Goal: Task Accomplishment & Management: Use online tool/utility

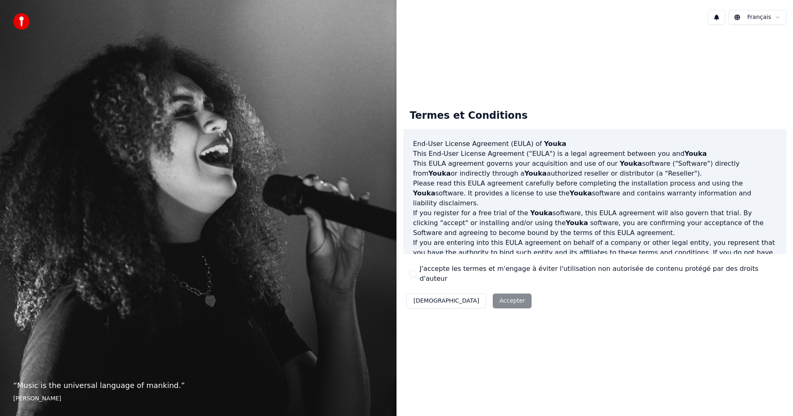
click at [438, 274] on label "J'accepte les termes et m'engage à éviter l'utilisation non autorisée de conten…" at bounding box center [599, 274] width 360 height 20
click at [416, 274] on button "J'accepte les termes et m'engage à éviter l'utilisation non autorisée de conten…" at bounding box center [412, 274] width 7 height 7
click at [492, 297] on button "Accepter" at bounding box center [511, 301] width 39 height 15
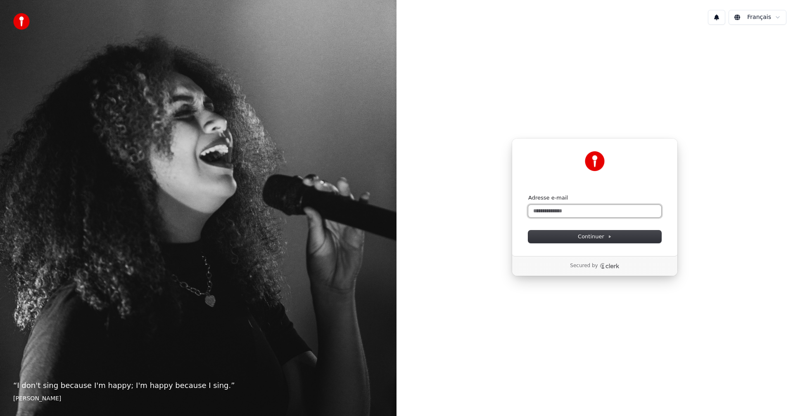
click at [589, 211] on input "Adresse e-mail" at bounding box center [594, 211] width 133 height 12
click at [613, 241] on button "Continuer" at bounding box center [594, 237] width 133 height 12
type input "**********"
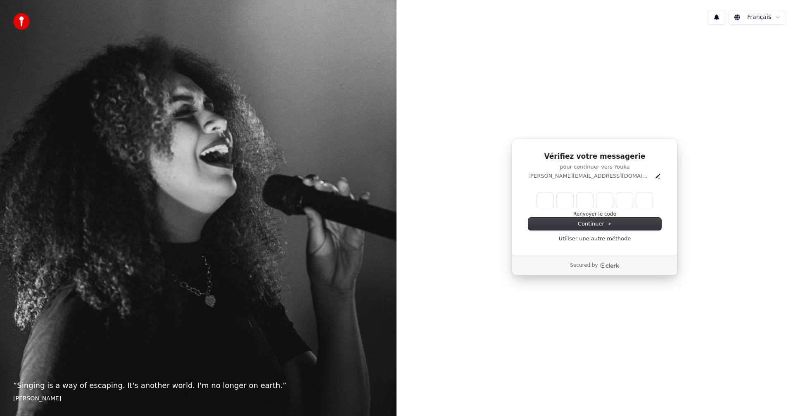
click at [538, 197] on input "Enter verification code" at bounding box center [595, 200] width 116 height 15
type input "******"
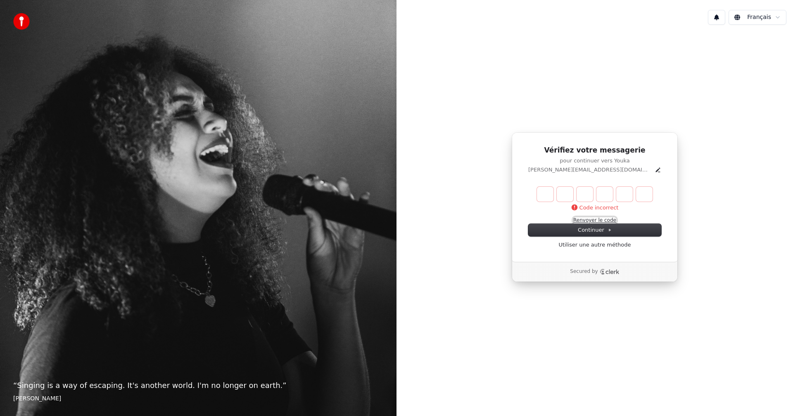
click at [609, 218] on button "Renvoyer le code" at bounding box center [594, 221] width 43 height 7
click at [546, 195] on input "Enter verification code" at bounding box center [603, 194] width 132 height 15
type input "******"
click at [603, 246] on link "Utiliser une autre méthode" at bounding box center [594, 244] width 72 height 7
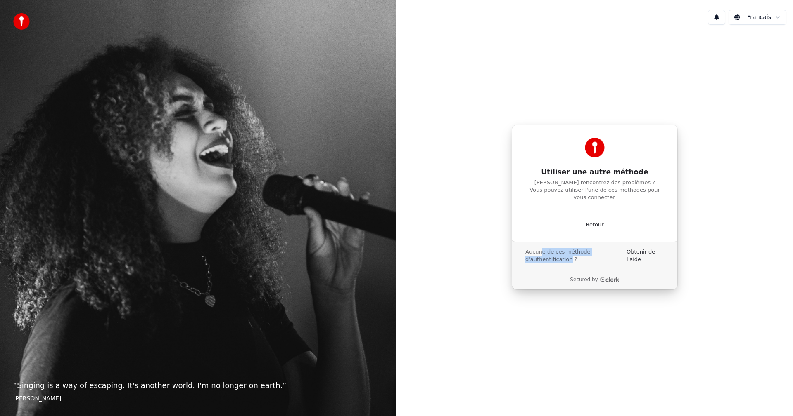
drag, startPoint x: 540, startPoint y: 251, endPoint x: 566, endPoint y: 254, distance: 26.2
click at [566, 254] on span "Aucune de ces méthode d'authentification ?" at bounding box center [574, 255] width 99 height 15
click at [598, 222] on p "Retour" at bounding box center [594, 224] width 18 height 7
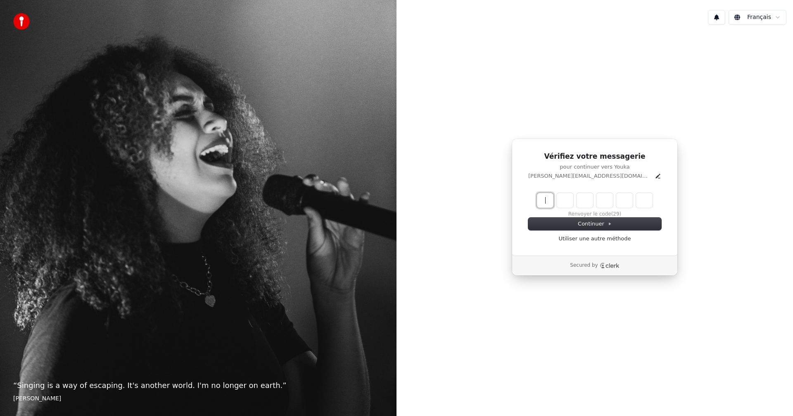
click at [546, 204] on input "Enter verification code" at bounding box center [595, 200] width 116 height 15
type input "******"
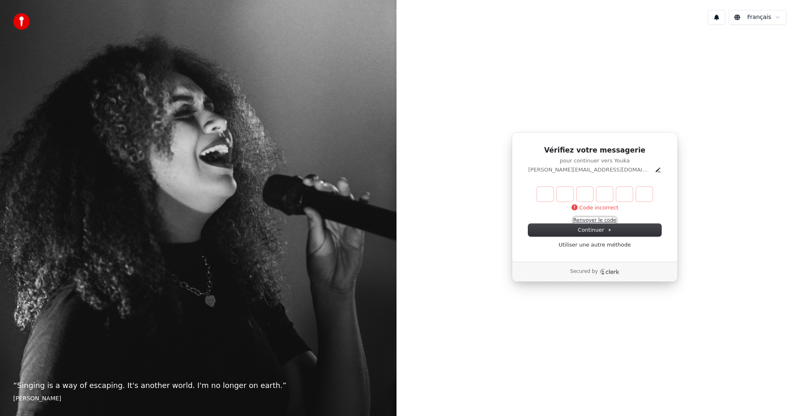
click at [610, 221] on button "Renvoyer le code" at bounding box center [594, 221] width 43 height 7
click at [539, 194] on input "Enter verification code" at bounding box center [603, 194] width 132 height 15
type input "******"
click at [594, 245] on link "Utiliser une autre méthode" at bounding box center [594, 244] width 72 height 7
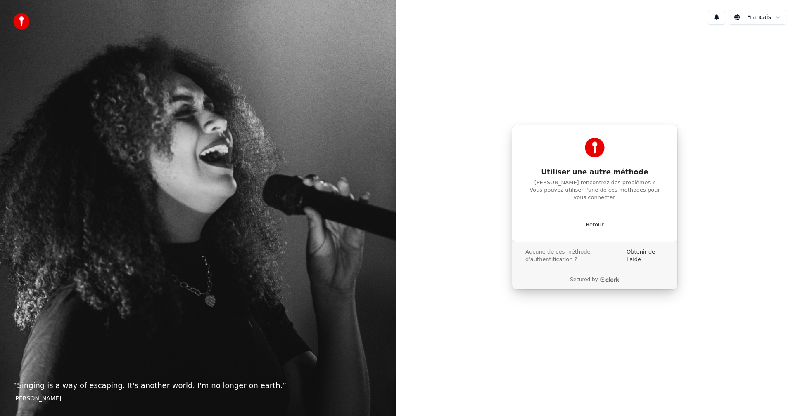
click at [555, 251] on span "Aucune de ces méthode d'authentification ?" at bounding box center [574, 255] width 99 height 15
click at [614, 190] on p "Vous rencontrez des problèmes ? Vous pouvez utiliser l'une de ces méthodes pour…" at bounding box center [594, 190] width 133 height 22
click at [599, 221] on p "Retour" at bounding box center [594, 224] width 18 height 7
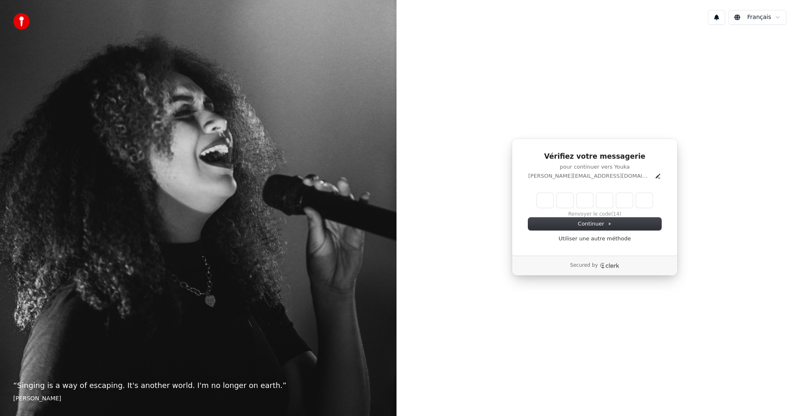
click at [607, 215] on div "Renvoyer le code (14)" at bounding box center [594, 205] width 133 height 25
click at [546, 198] on input "Enter verification code" at bounding box center [595, 200] width 116 height 15
type input "******"
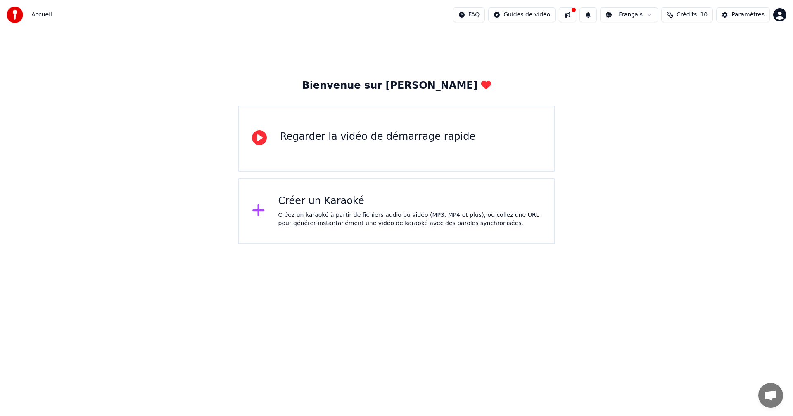
click at [22, 10] on img at bounding box center [15, 15] width 17 height 17
click at [337, 222] on div "Créez un karaoké à partir de fichiers audio ou vidéo (MP3, MP4 et plus), ou col…" at bounding box center [409, 219] width 263 height 17
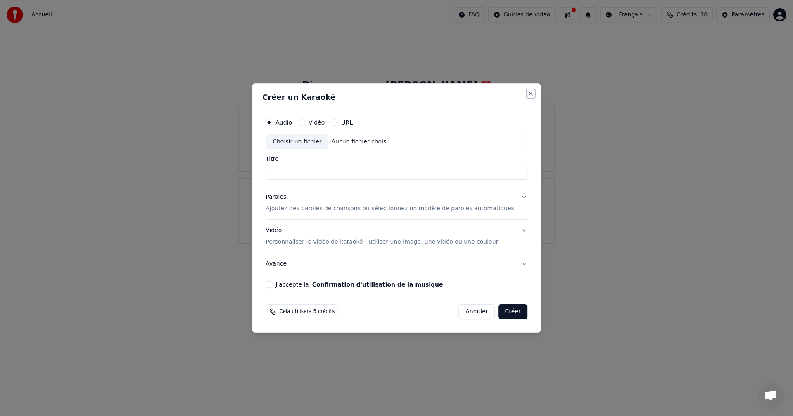
click at [527, 94] on button "Close" at bounding box center [530, 93] width 7 height 7
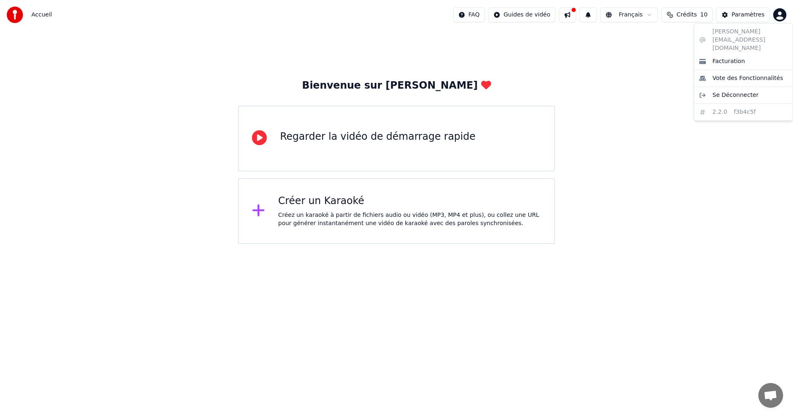
click at [783, 13] on html "Accueil FAQ Guides de vidéo Français Crédits 10 Paramètres Bienvenue sur Youka …" at bounding box center [396, 122] width 793 height 244
click at [753, 17] on html "Accueil FAQ Guides de vidéo Français Crédits 10 Paramètres Bienvenue sur Youka …" at bounding box center [396, 122] width 793 height 244
click at [712, 16] on button "Crédits 10" at bounding box center [687, 14] width 52 height 15
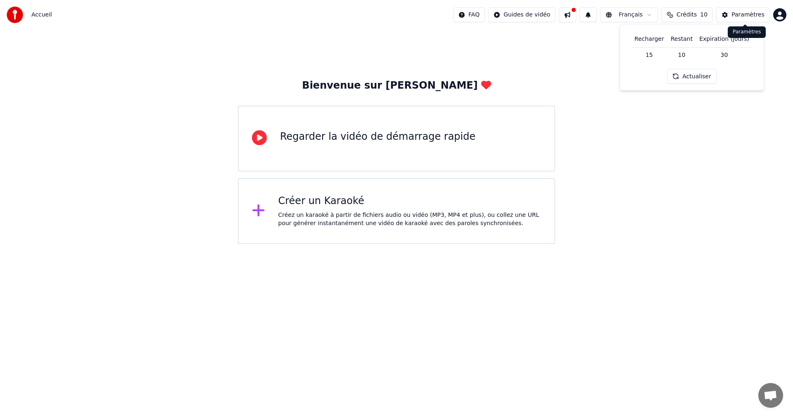
click at [731, 13] on button "Paramètres" at bounding box center [743, 14] width 54 height 15
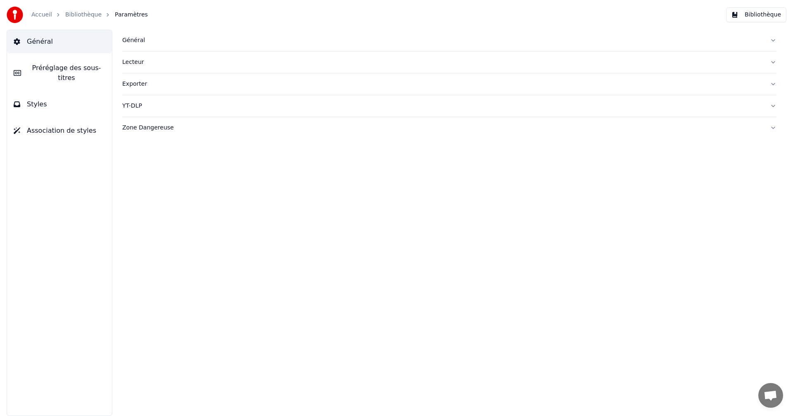
click at [35, 11] on link "Accueil" at bounding box center [41, 15] width 21 height 8
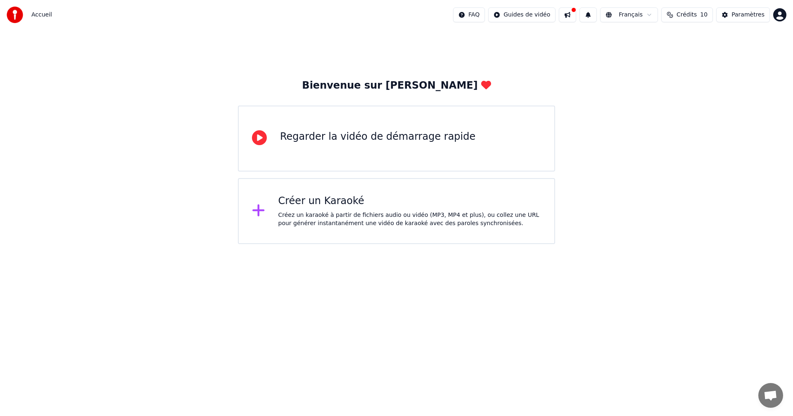
click at [363, 211] on div "Créer un Karaoké Créez un karaoké à partir de fichiers audio ou vidéo (MP3, MP4…" at bounding box center [409, 211] width 263 height 33
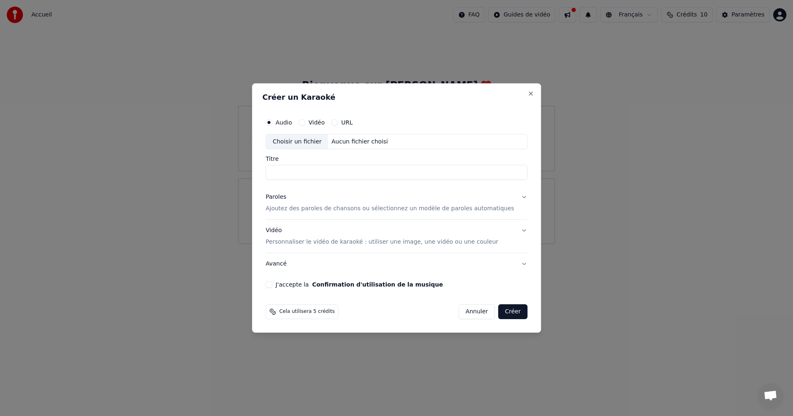
click at [326, 171] on input "Titre" at bounding box center [396, 173] width 262 height 15
click at [311, 140] on div "Choisir un fichier" at bounding box center [297, 142] width 62 height 15
type input "**********"
click at [510, 196] on button "Paroles Ajoutez des paroles de chansons ou sélectionnez un modèle de paroles au…" at bounding box center [396, 203] width 262 height 33
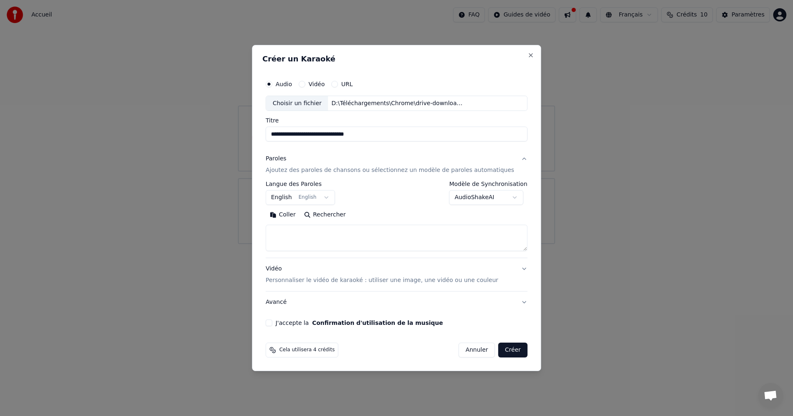
click at [319, 199] on button "English English" at bounding box center [299, 198] width 69 height 15
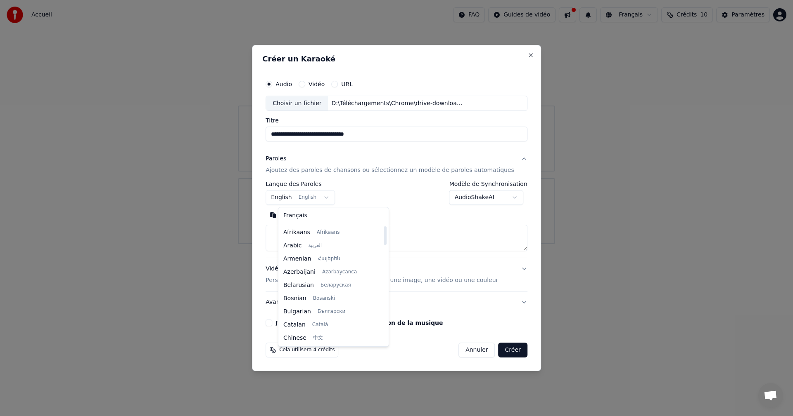
click at [350, 208] on div "Français Afrikaans Afrikaans Arabic العربية Armenian Հայերեն Azerbaijani Azərba…" at bounding box center [333, 277] width 110 height 139
select select "**"
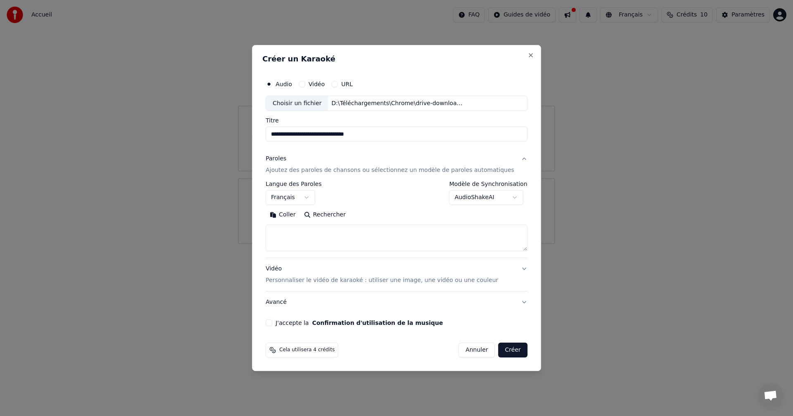
click at [357, 234] on textarea at bounding box center [396, 238] width 262 height 26
click at [314, 237] on textarea at bounding box center [396, 238] width 262 height 26
paste textarea "**********"
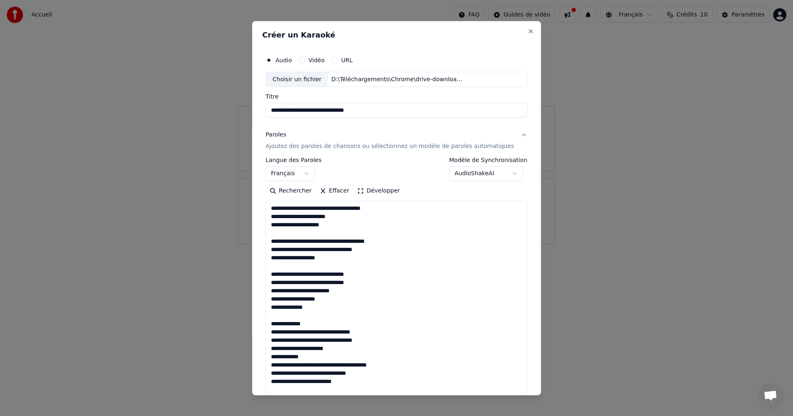
scroll to position [365, 0]
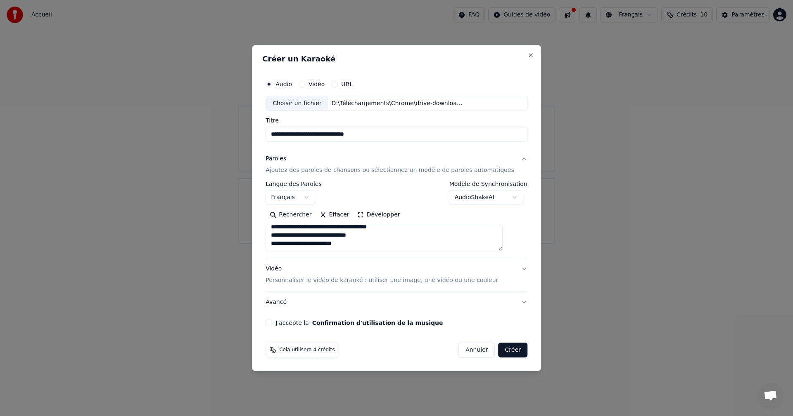
type textarea "**********"
click at [344, 281] on p "Personnaliser le vidéo de karaoké : utiliser une image, une vidéo ou une couleur" at bounding box center [381, 281] width 232 height 8
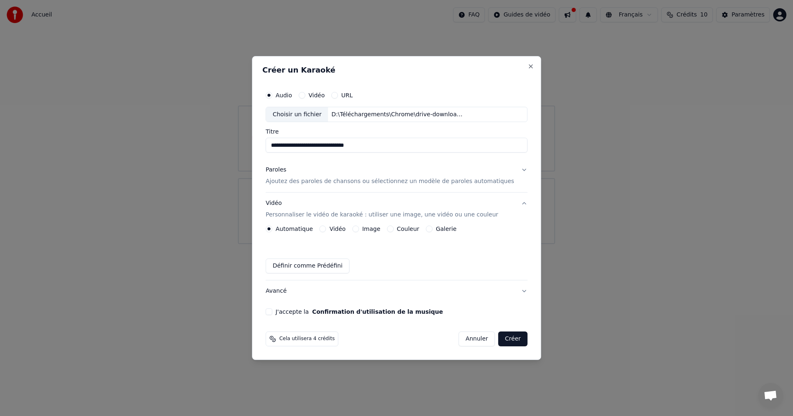
click at [344, 231] on label "Vidéo" at bounding box center [337, 229] width 16 height 6
click at [326, 231] on button "Vidéo" at bounding box center [322, 229] width 7 height 7
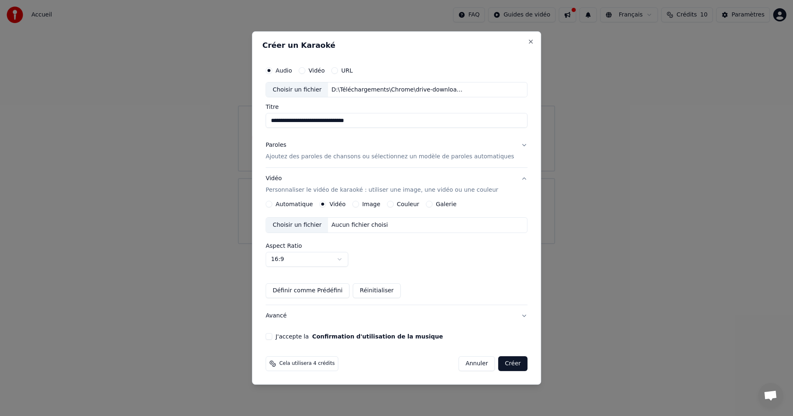
click at [369, 205] on div "Image" at bounding box center [366, 204] width 28 height 7
click at [367, 207] on div "Image" at bounding box center [366, 204] width 28 height 7
click at [359, 206] on button "Image" at bounding box center [355, 204] width 7 height 7
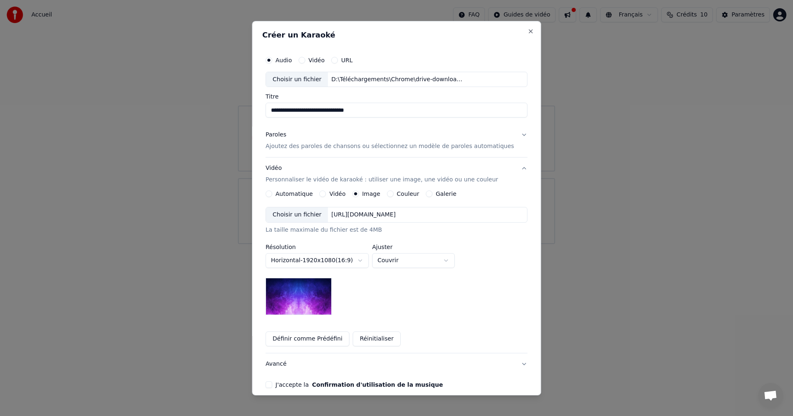
click at [314, 289] on img at bounding box center [298, 296] width 66 height 37
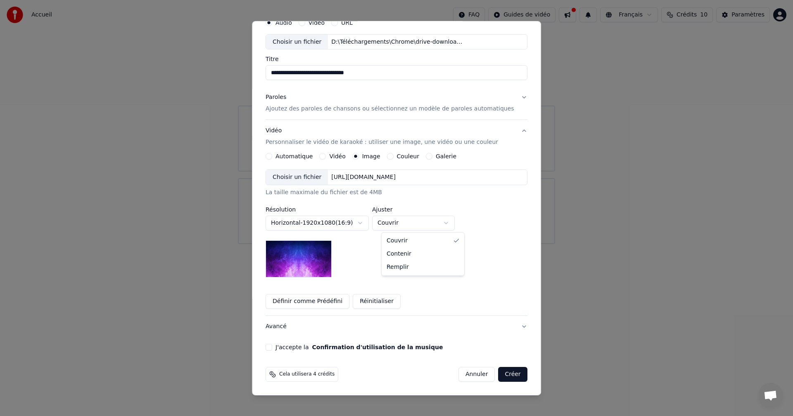
click at [424, 218] on body "**********" at bounding box center [396, 122] width 793 height 244
click at [424, 220] on body "**********" at bounding box center [396, 122] width 793 height 244
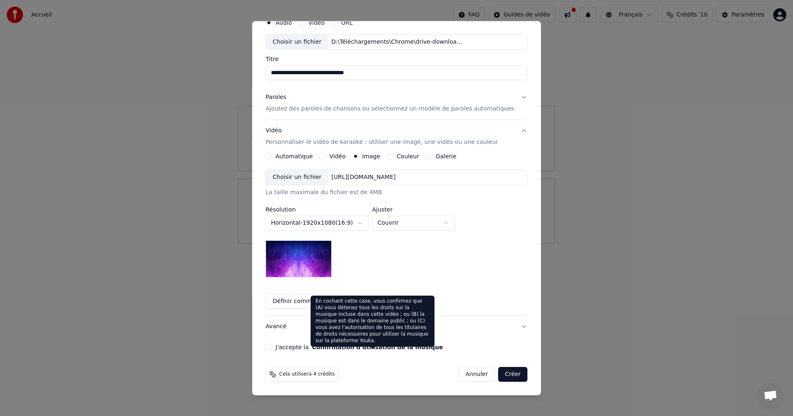
drag, startPoint x: 499, startPoint y: 371, endPoint x: 327, endPoint y: 345, distance: 174.5
click at [327, 345] on form "**********" at bounding box center [396, 198] width 268 height 375
click at [325, 345] on button "Confirmation d'utilisation de la musique" at bounding box center [377, 348] width 131 height 6
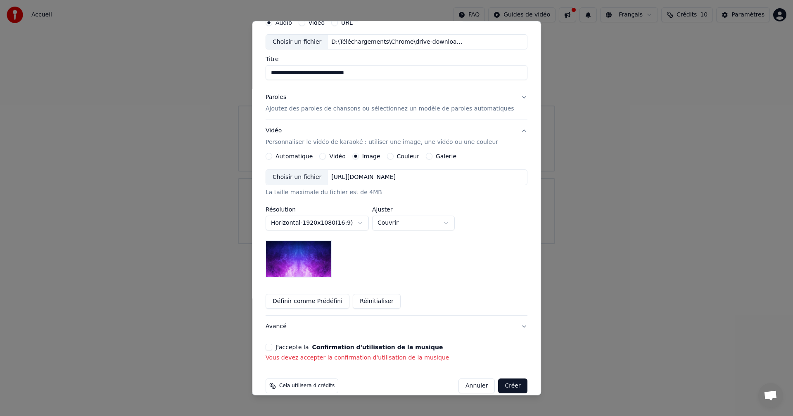
click at [272, 351] on button "J'accepte la Confirmation d'utilisation de la musique" at bounding box center [268, 347] width 7 height 7
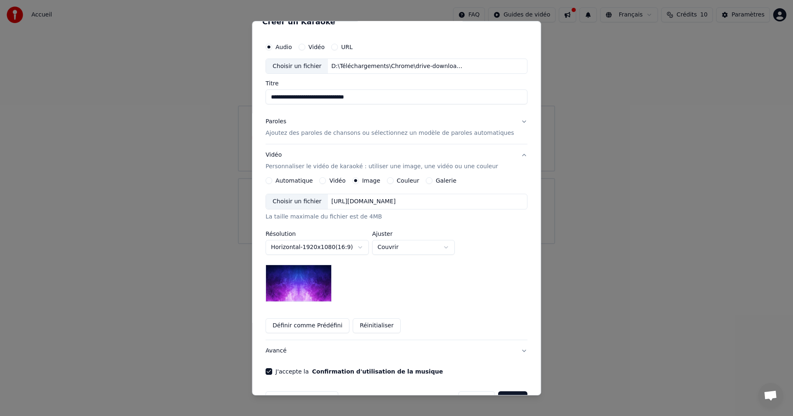
scroll to position [0, 0]
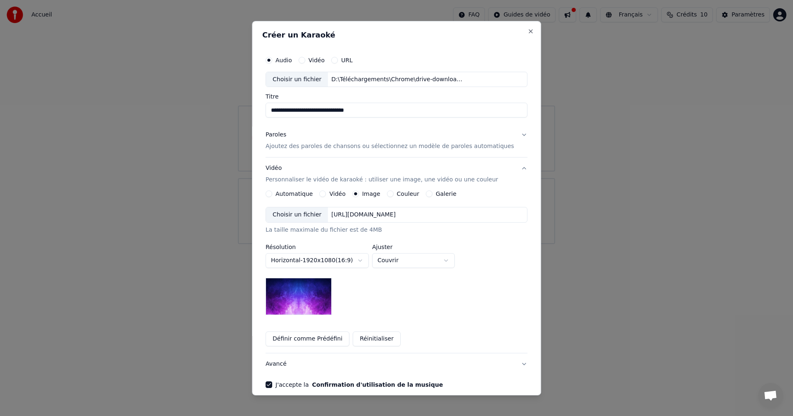
click at [509, 167] on button "Vidéo Personnaliser le vidéo de karaoké : utiliser une image, une vidéo ou une …" at bounding box center [396, 174] width 262 height 33
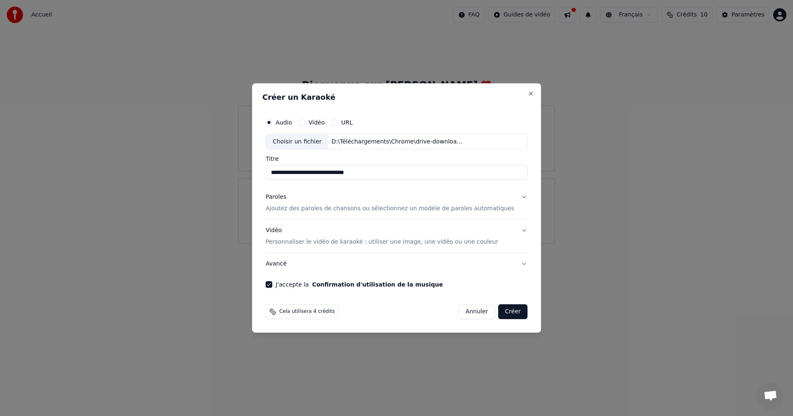
click at [509, 196] on button "Paroles Ajoutez des paroles de chansons ou sélectionnez un modèle de paroles au…" at bounding box center [396, 203] width 262 height 33
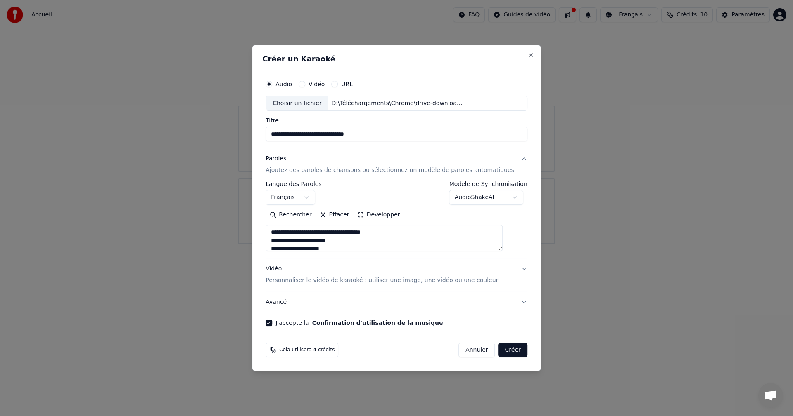
click at [504, 198] on body "**********" at bounding box center [396, 122] width 793 height 244
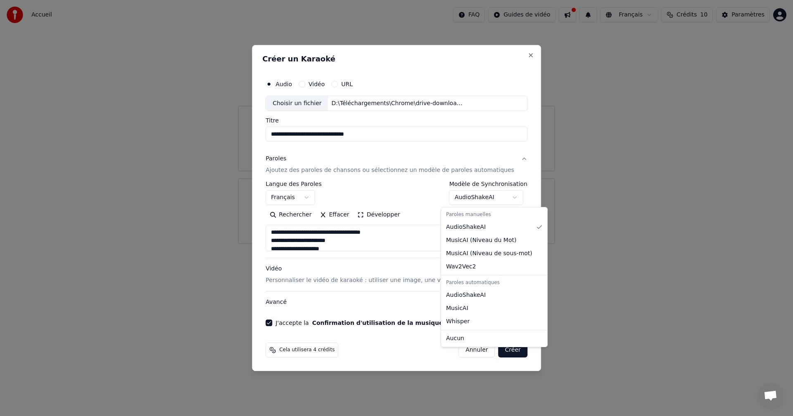
click at [504, 198] on body "**********" at bounding box center [396, 122] width 793 height 244
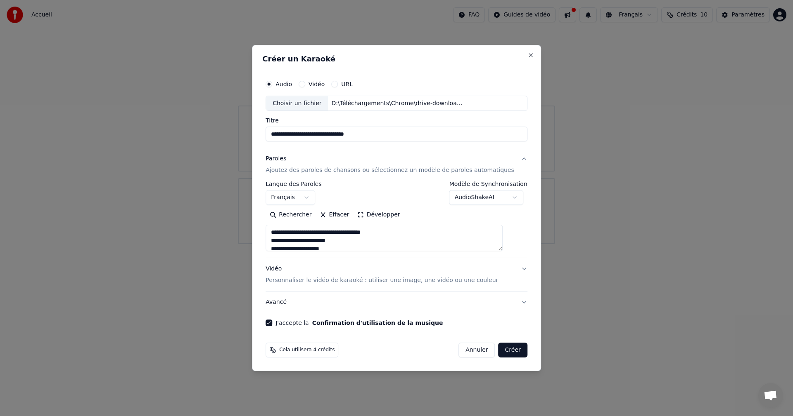
click at [504, 354] on button "Créer" at bounding box center [512, 350] width 29 height 15
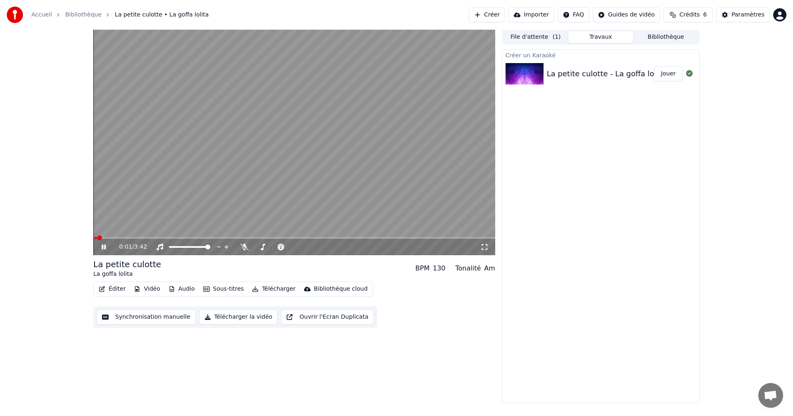
click at [106, 249] on icon at bounding box center [109, 247] width 19 height 7
click at [102, 247] on icon at bounding box center [103, 247] width 5 height 6
click at [108, 246] on icon at bounding box center [109, 247] width 19 height 7
click at [106, 246] on icon at bounding box center [109, 247] width 19 height 7
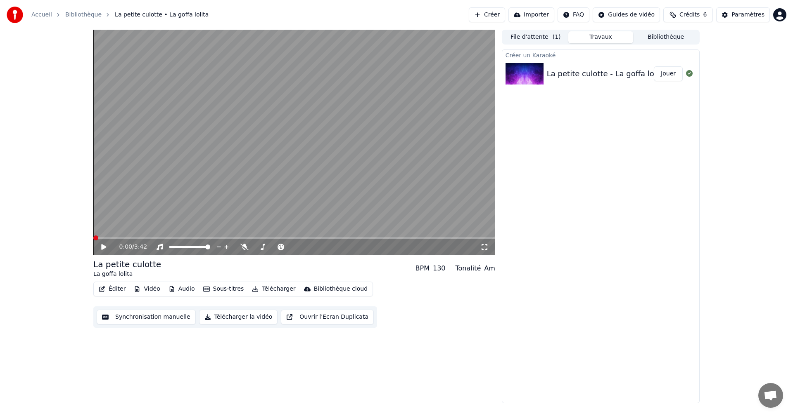
click at [93, 238] on span at bounding box center [95, 238] width 5 height 5
click at [101, 245] on icon at bounding box center [109, 247] width 19 height 7
click at [102, 248] on icon at bounding box center [109, 247] width 19 height 7
click at [102, 248] on icon at bounding box center [103, 247] width 5 height 6
click at [103, 248] on icon at bounding box center [104, 247] width 4 height 5
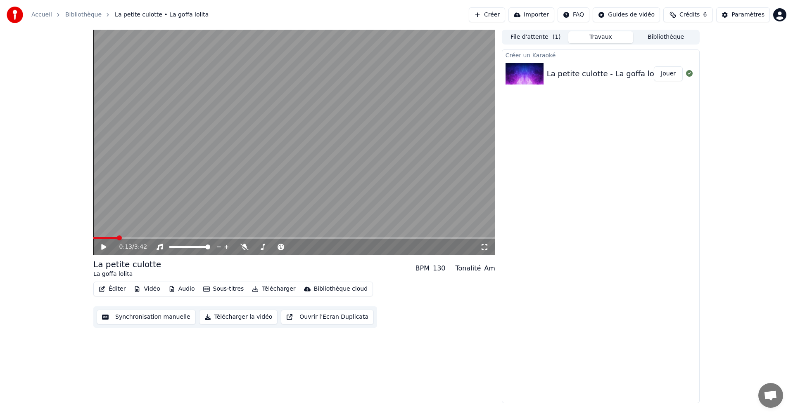
click at [101, 250] on icon at bounding box center [109, 247] width 19 height 7
click at [170, 248] on span at bounding box center [169, 247] width 1 height 2
click at [102, 247] on icon at bounding box center [104, 247] width 4 height 5
